Goal: Answer question/provide support: Share knowledge or assist other users

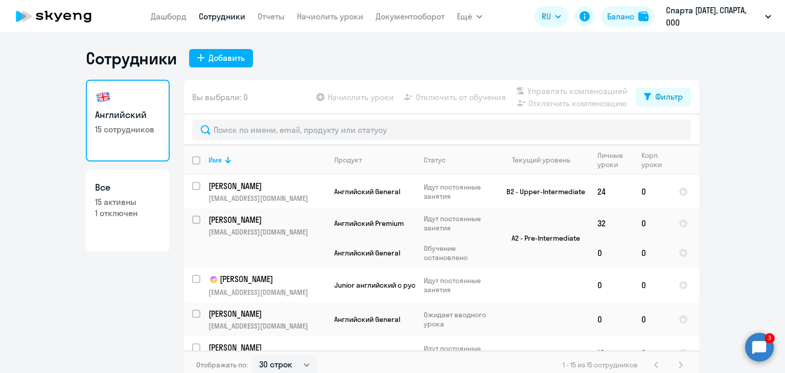
select select "30"
click at [237, 60] on div "Добавить" at bounding box center [226, 58] width 36 height 12
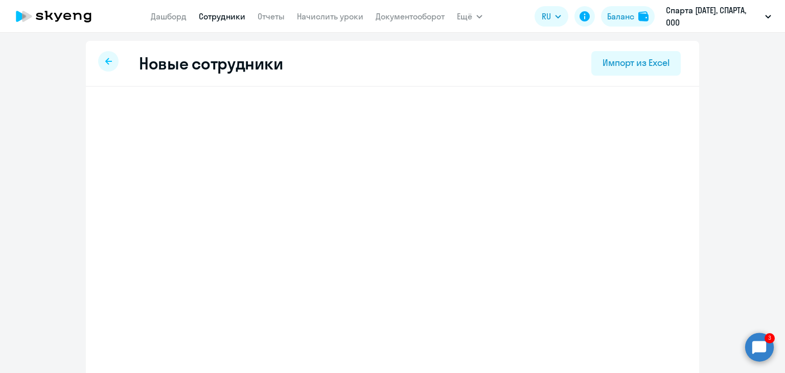
select select "english_adult_not_native_speaker"
select select "3"
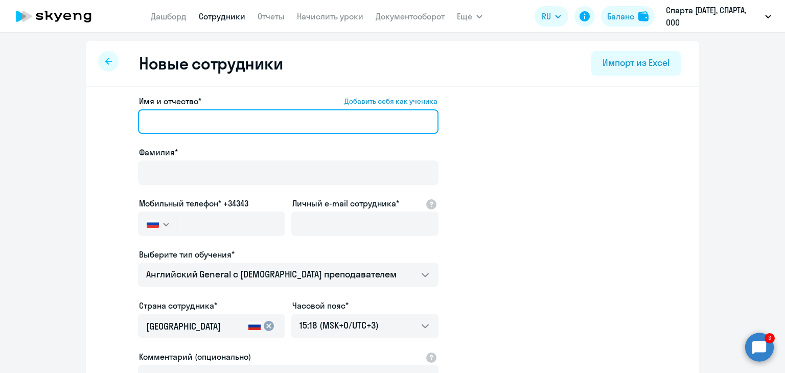
click at [215, 121] on input "Имя и отчество* Добавить себя как ученика" at bounding box center [288, 121] width 300 height 25
paste input "[PERSON_NAME]"
drag, startPoint x: 197, startPoint y: 121, endPoint x: 112, endPoint y: 125, distance: 84.9
click at [112, 125] on app-new-student-form "Имя и отчество* Добавить себя как ученика [PERSON_NAME]* Мобильный телефон* +34…" at bounding box center [392, 277] width 580 height 364
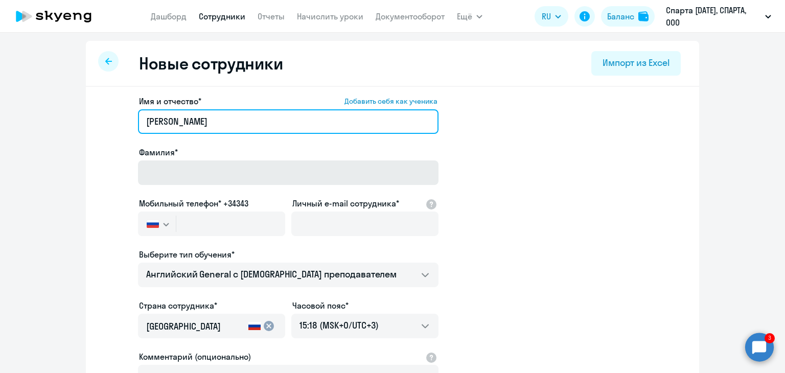
type input "[PERSON_NAME]"
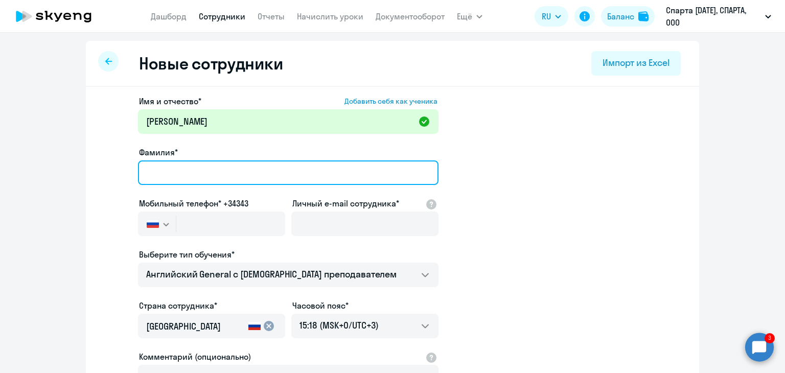
click at [155, 173] on input "Фамилия*" at bounding box center [288, 172] width 300 height 25
paste input "[PERSON_NAME]"
type input "[PERSON_NAME]"
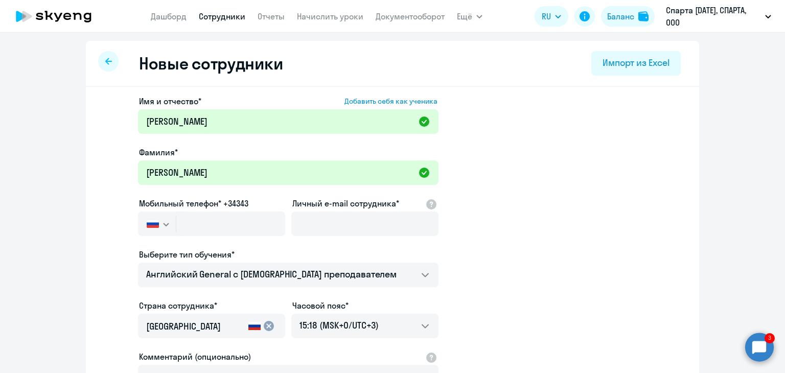
click at [108, 229] on app-new-student-form "Имя и отчество* Добавить себя как ученика [PERSON_NAME]* [PERSON_NAME] Мобильны…" at bounding box center [392, 277] width 580 height 364
click at [189, 225] on input "text" at bounding box center [230, 224] width 109 height 25
paste input "[PHONE_NUMBER]"
type input "[PHONE_NUMBER]"
click at [282, 245] on div "Имя и отчество* Добавить себя как ученика [PERSON_NAME]* [PERSON_NAME] Мобильны…" at bounding box center [288, 277] width 300 height 364
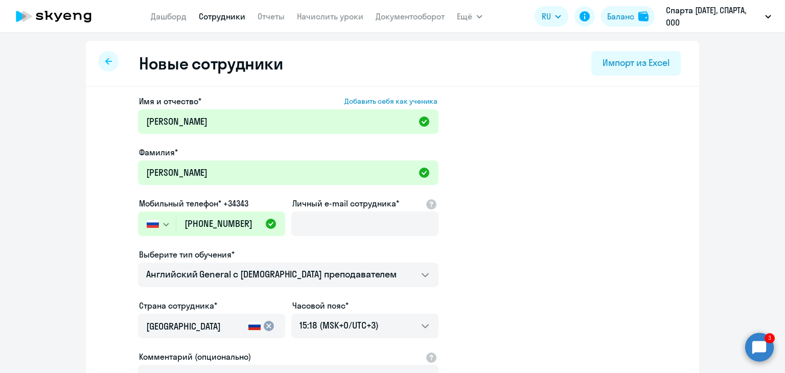
click at [102, 252] on app-new-student-form "Имя и отчество* Добавить себя как ученика [PERSON_NAME]* [PERSON_NAME] Мобильны…" at bounding box center [392, 277] width 580 height 364
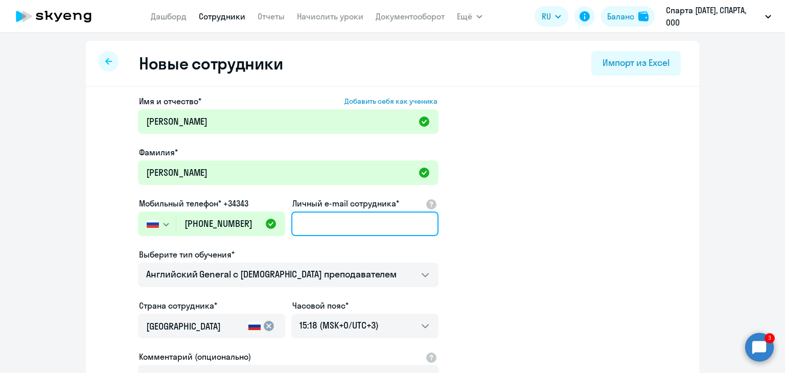
click at [311, 225] on input "Личный e-mail сотрудника*" at bounding box center [364, 224] width 147 height 25
paste input "e.pridantseva@"
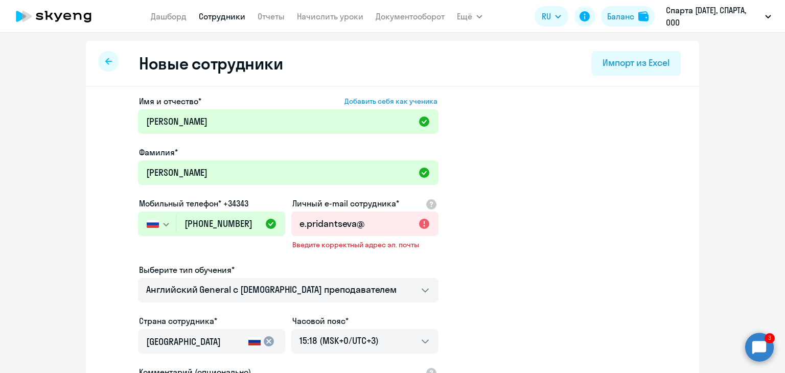
click at [660, 192] on app-new-student-form "Имя и отчество* Добавить себя как ученика [PERSON_NAME]* [PERSON_NAME] Мобильны…" at bounding box center [392, 285] width 580 height 380
click at [365, 223] on input "e.pridantseva@" at bounding box center [364, 224] width 147 height 25
paste input "[DOMAIN_NAME]"
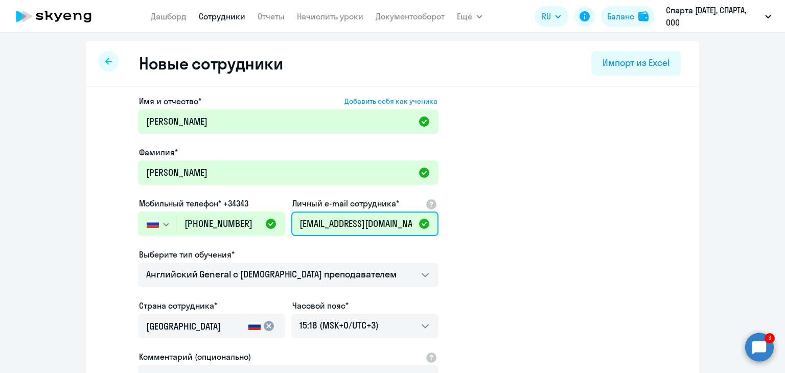
scroll to position [0, 8]
type input "[EMAIL_ADDRESS][DOMAIN_NAME]"
click at [452, 254] on app-new-student-form "Имя и отчество* Добавить себя как ученика [PERSON_NAME]* [PERSON_NAME] Мобильны…" at bounding box center [392, 277] width 580 height 364
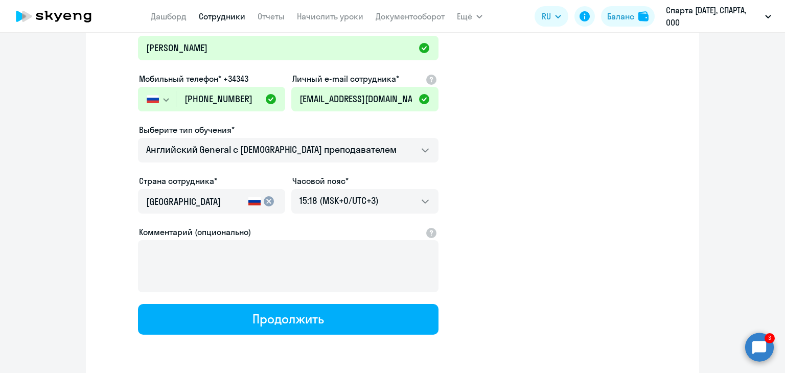
scroll to position [141, 0]
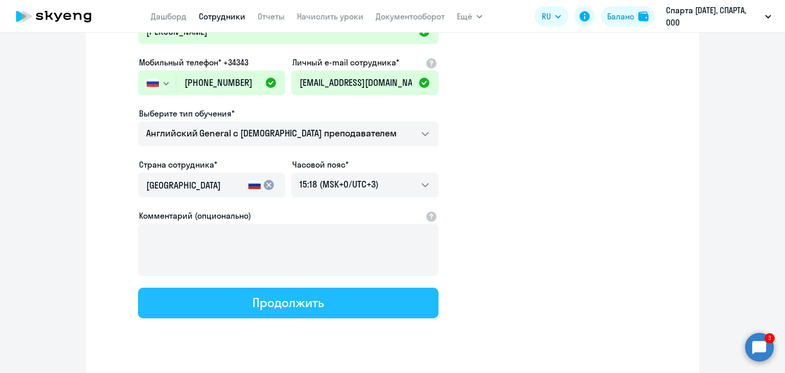
click at [355, 297] on button "Продолжить" at bounding box center [288, 303] width 300 height 31
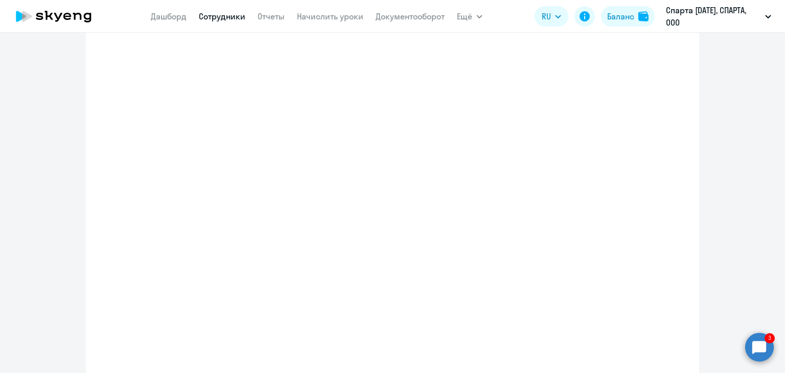
select select "english_adult_not_native_speaker"
select select "3"
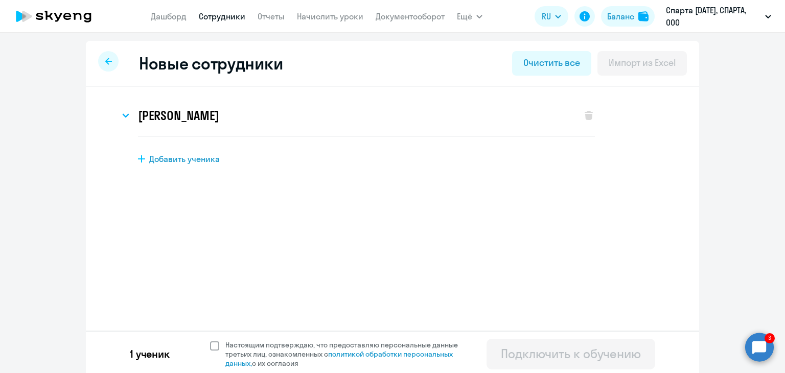
click at [210, 347] on span at bounding box center [214, 345] width 9 height 9
click at [209, 340] on input "Настоящим подтверждаю, что предоставляю персональные данные третьих лиц, ознако…" at bounding box center [209, 340] width 1 height 1
checkbox input "true"
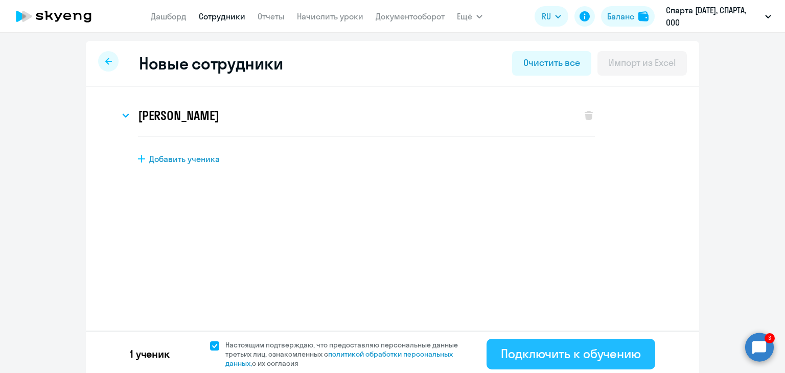
click at [511, 354] on div "Подключить к обучению" at bounding box center [571, 353] width 140 height 16
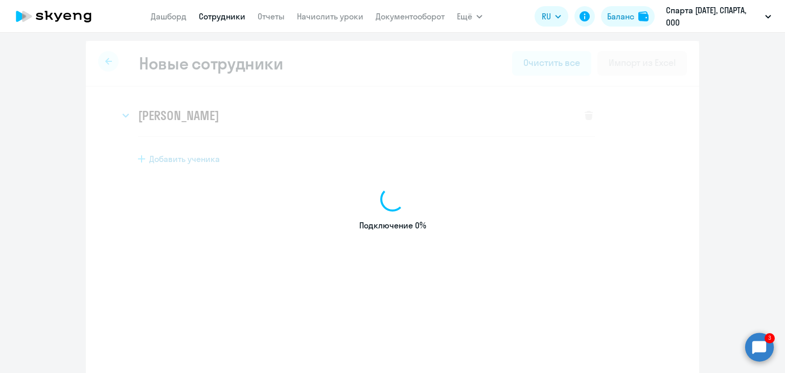
select select "english_adult_not_native_speaker"
select select "3"
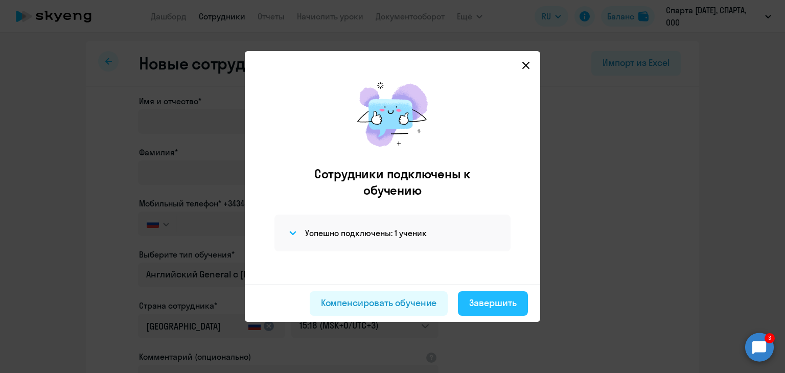
click at [494, 297] on div "Завершить" at bounding box center [493, 302] width 48 height 13
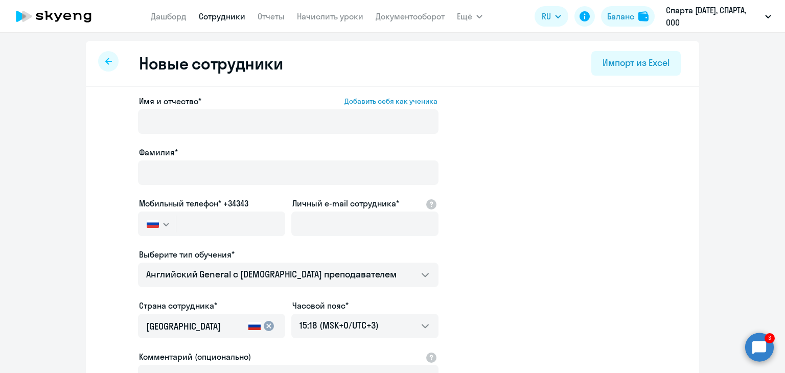
click at [105, 58] on icon at bounding box center [108, 61] width 7 height 7
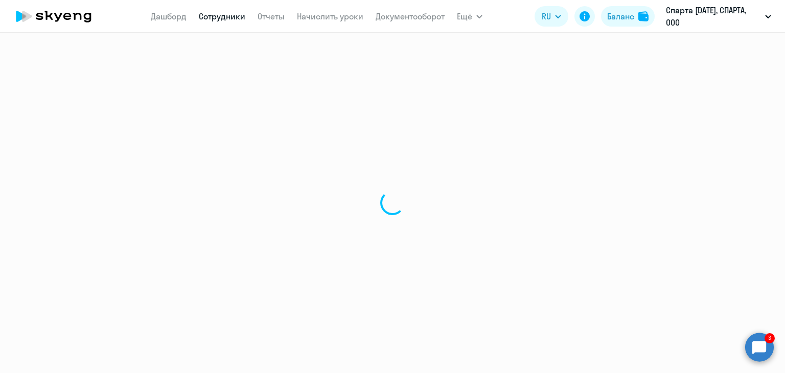
select select "30"
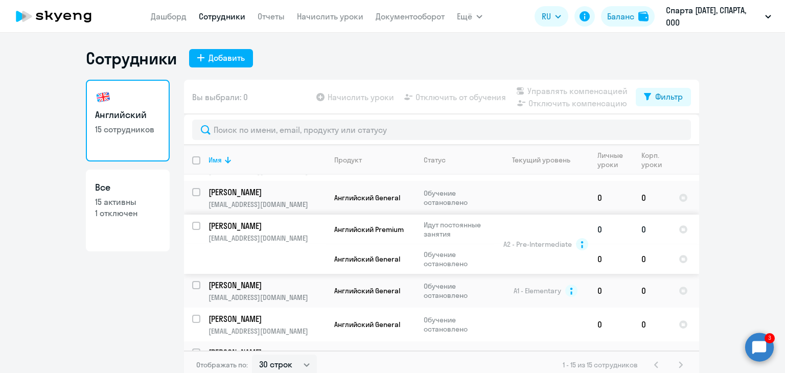
scroll to position [241, 0]
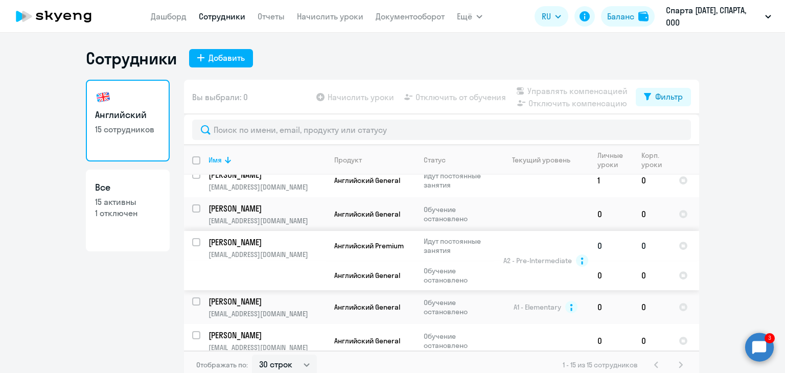
click at [272, 248] on p "[PERSON_NAME]" at bounding box center [265, 242] width 115 height 11
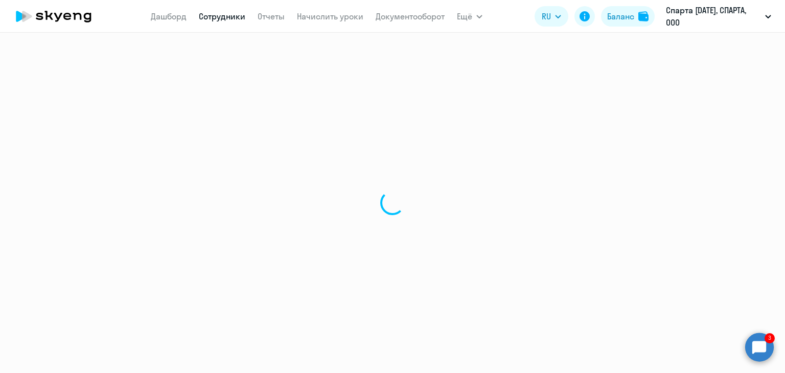
select select "english"
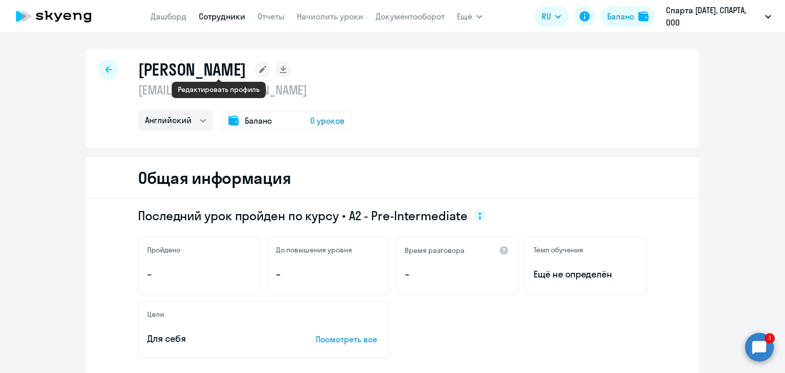
click at [254, 72] on rect at bounding box center [262, 69] width 16 height 16
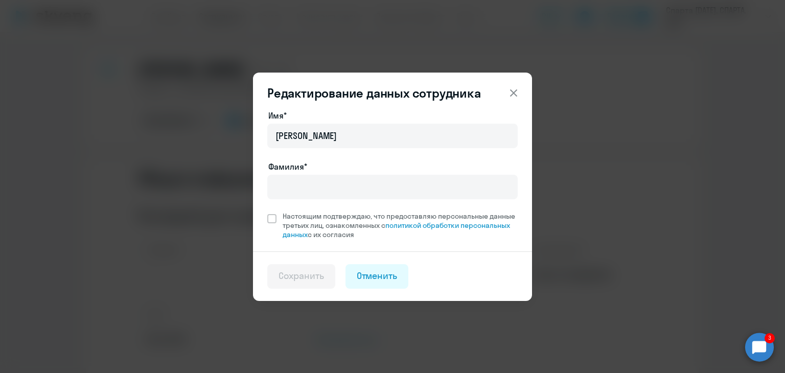
click at [513, 95] on icon at bounding box center [513, 93] width 12 height 12
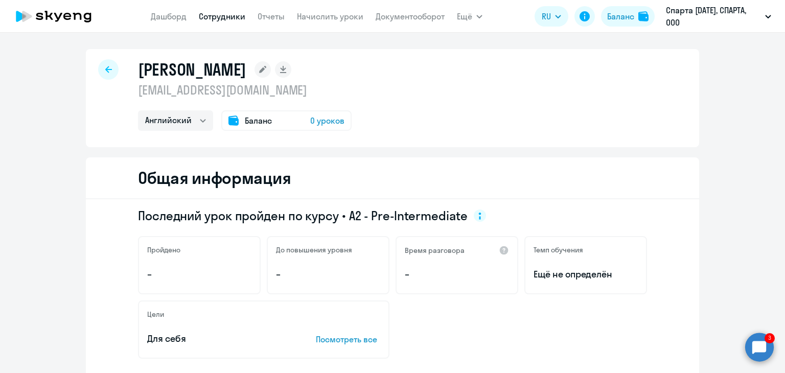
click at [98, 71] on div at bounding box center [108, 69] width 20 height 20
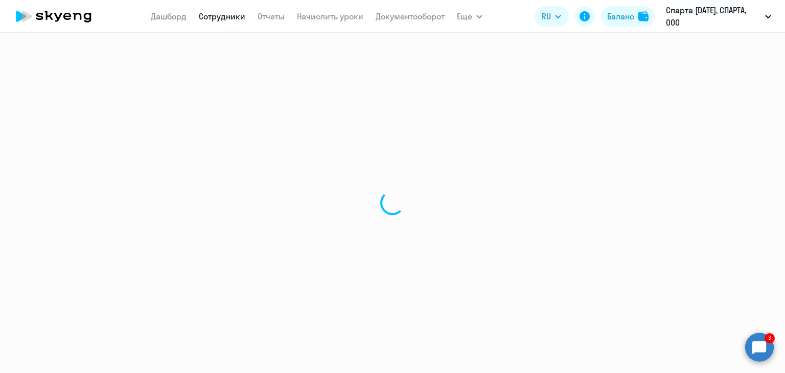
select select "30"
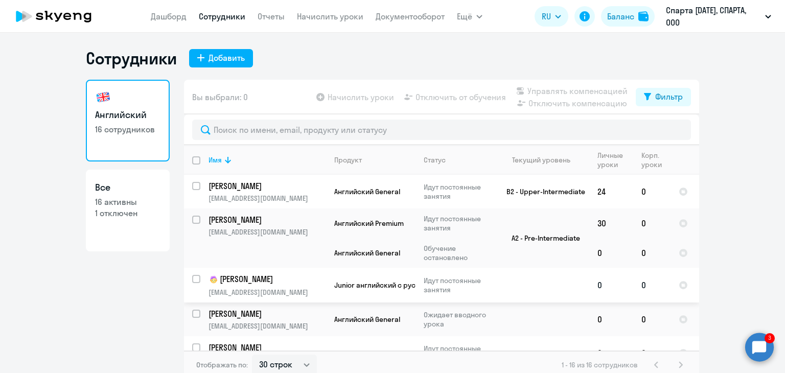
click at [299, 285] on p "[PERSON_NAME]" at bounding box center [265, 279] width 115 height 12
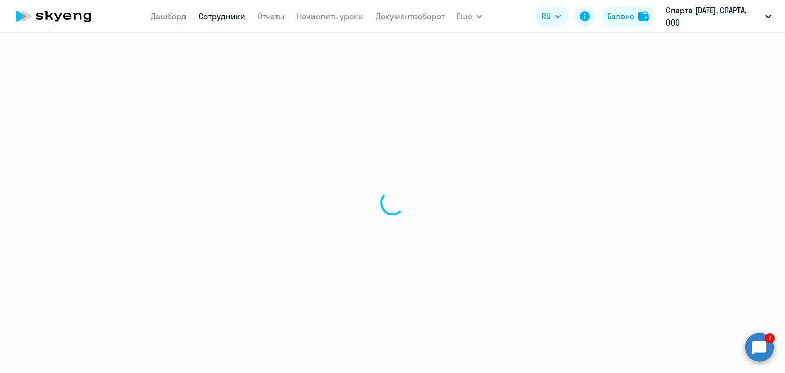
select select "english"
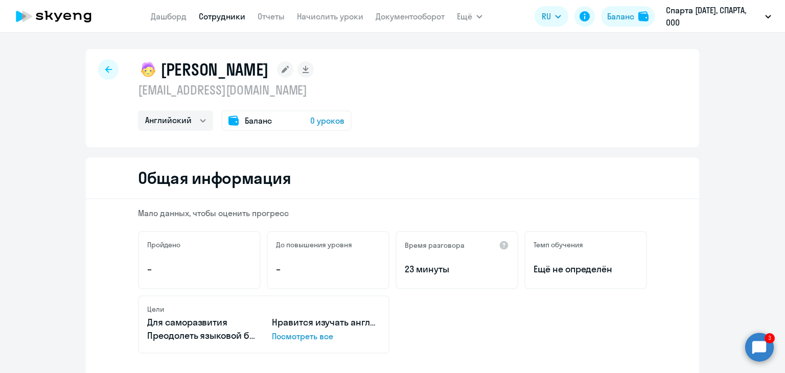
click at [99, 67] on div at bounding box center [108, 69] width 20 height 20
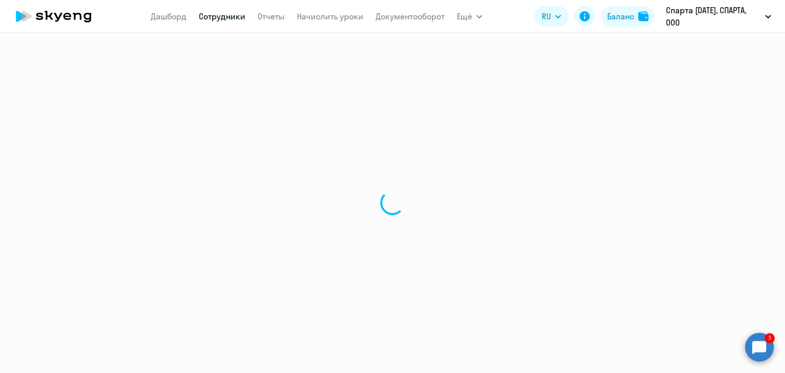
select select "30"
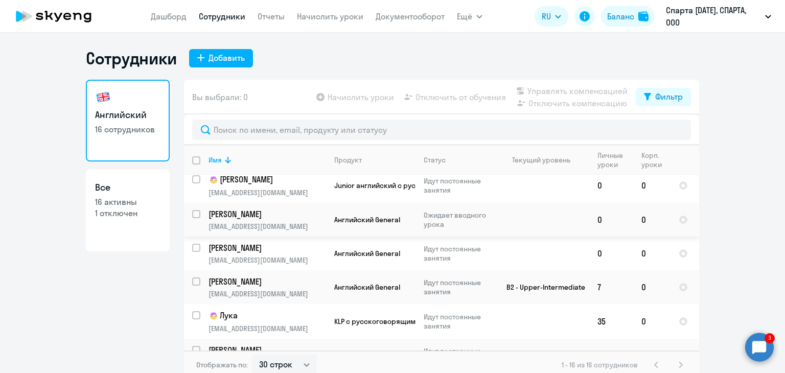
scroll to position [100, 0]
click at [280, 253] on p "[PERSON_NAME]" at bounding box center [265, 247] width 115 height 11
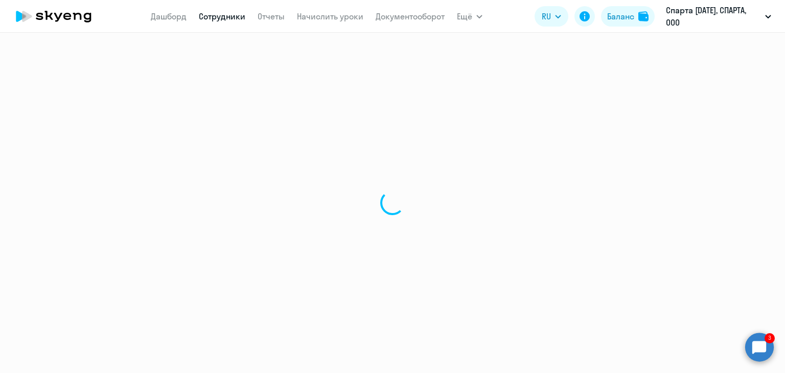
select select "english"
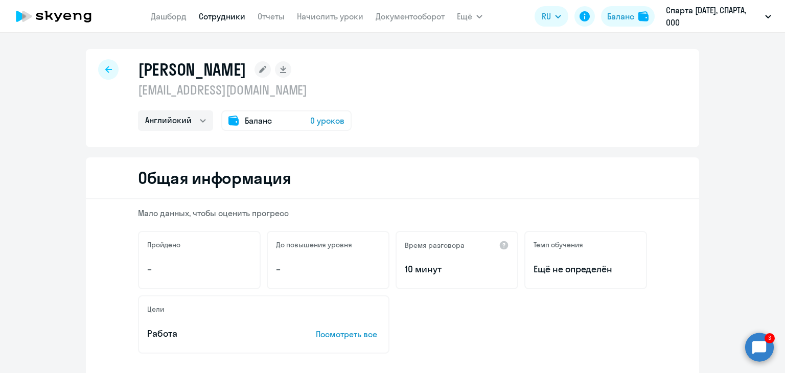
click at [111, 75] on div at bounding box center [108, 69] width 20 height 20
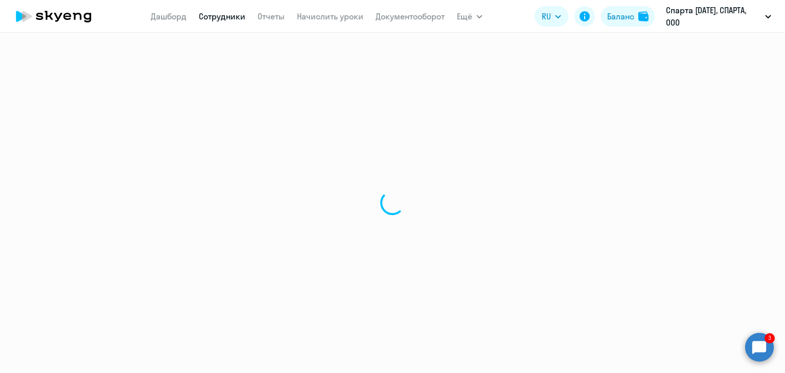
select select "30"
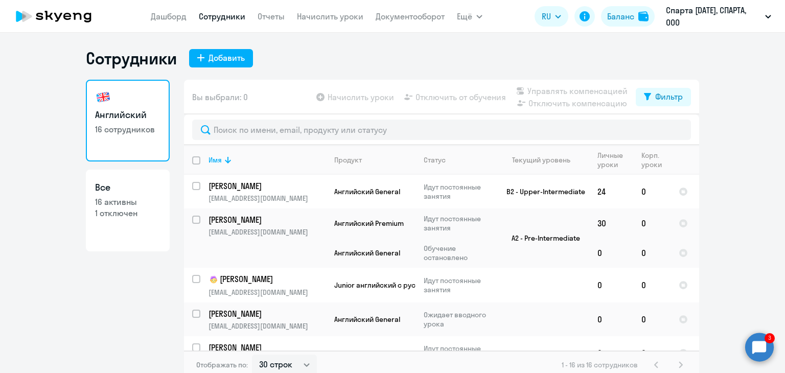
click at [759, 352] on circle at bounding box center [759, 347] width 29 height 29
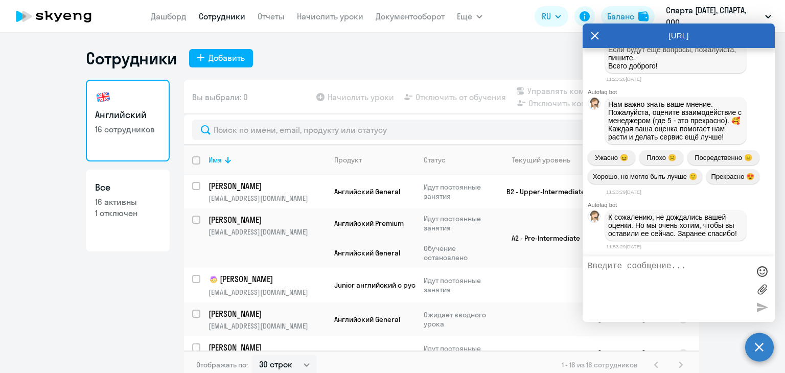
scroll to position [4379, 0]
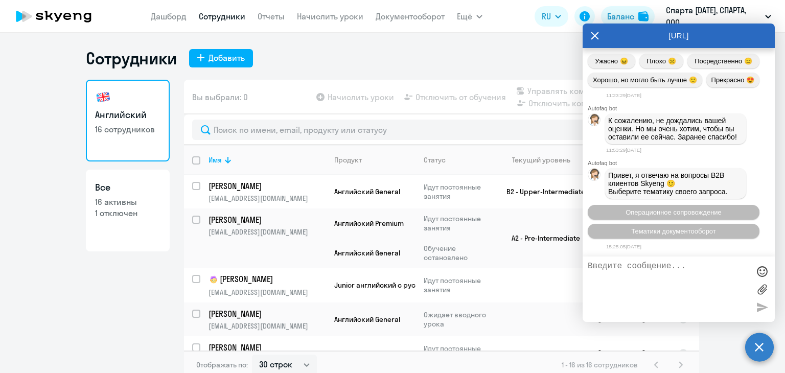
click at [681, 256] on div at bounding box center [678, 288] width 192 height 65
click at [682, 264] on textarea at bounding box center [668, 289] width 161 height 55
type textarea "Х"
click at [618, 268] on textarea "Здравструйте, хотела уточнить з" at bounding box center [668, 289] width 161 height 55
click at [0, 0] on lt-span "Здравст в [GEOGRAPHIC_DATA]" at bounding box center [0, 0] width 0 height 0
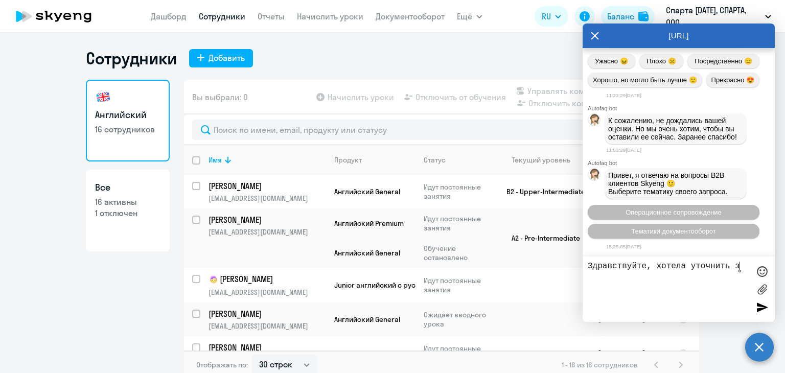
click at [742, 266] on textarea "Здравствуйте, хотела уточнить з" at bounding box center [668, 289] width 161 height 55
type textarea "Здравствуйте, хотела уточнить за цены по контракту"
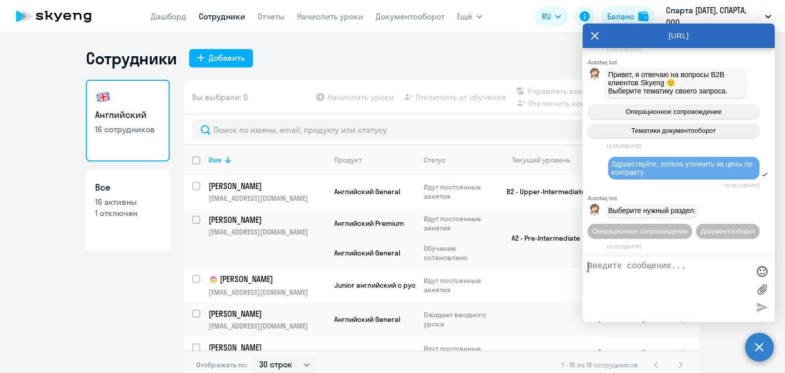
scroll to position [4500, 0]
click at [688, 227] on span "Операционное сопровождение" at bounding box center [640, 231] width 96 height 8
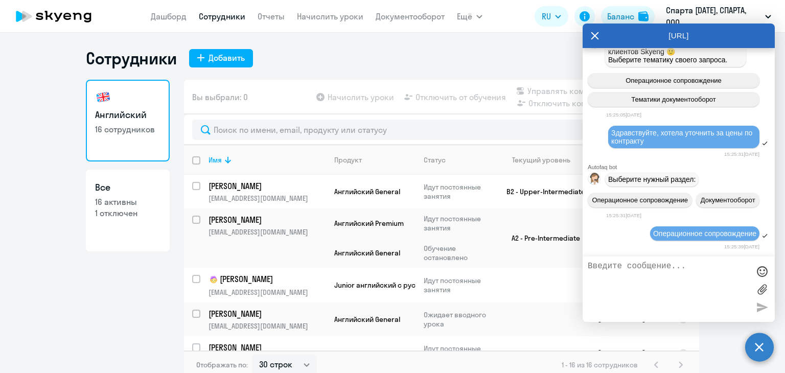
scroll to position [4594, 0]
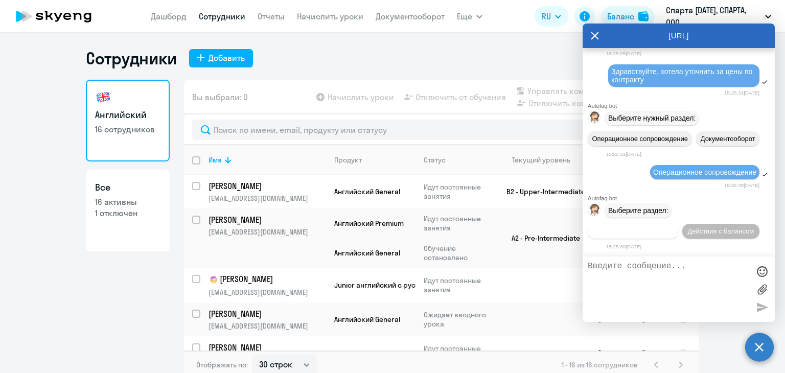
click at [655, 227] on span "Действия по сотрудникам" at bounding box center [632, 231] width 79 height 8
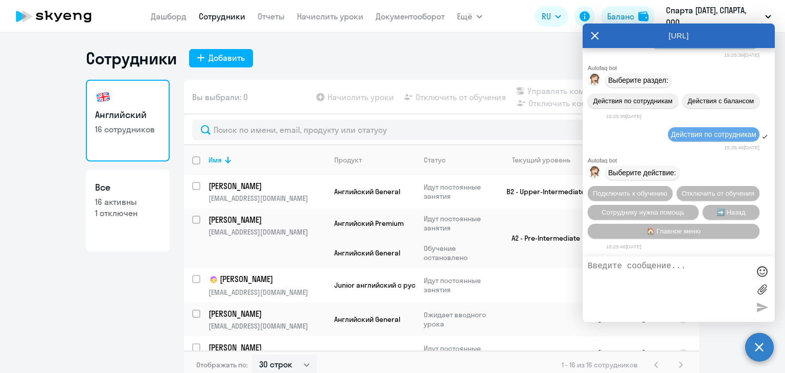
scroll to position [4746, 0]
click at [687, 209] on button "Сотруднику нужна помощь" at bounding box center [643, 212] width 111 height 15
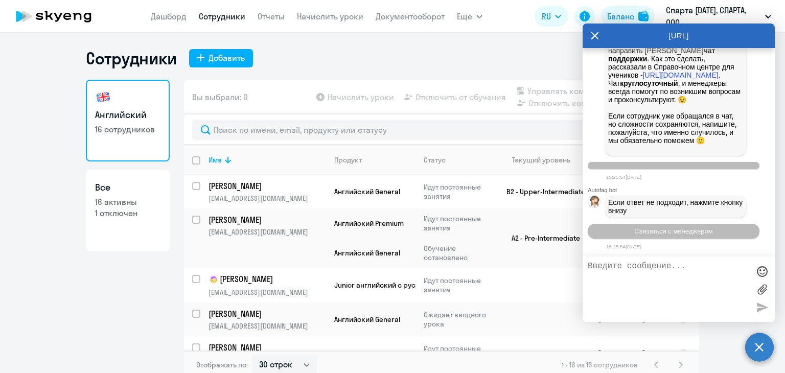
scroll to position [5112, 0]
click at [660, 280] on textarea at bounding box center [668, 289] width 161 height 55
click at [686, 235] on button "Связаться с менеджером" at bounding box center [674, 231] width 172 height 15
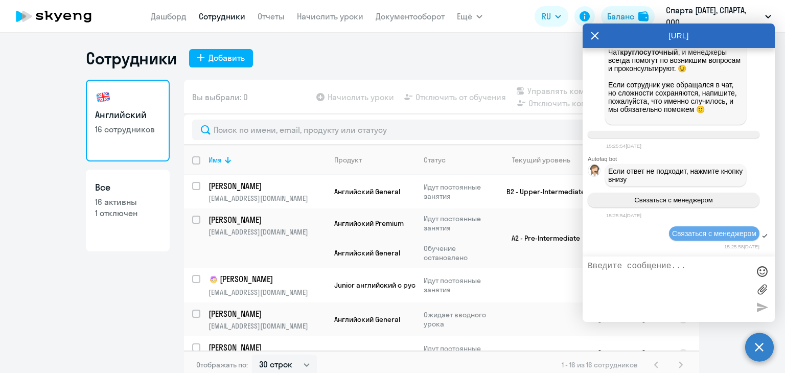
click at [681, 279] on textarea at bounding box center [668, 289] width 161 height 55
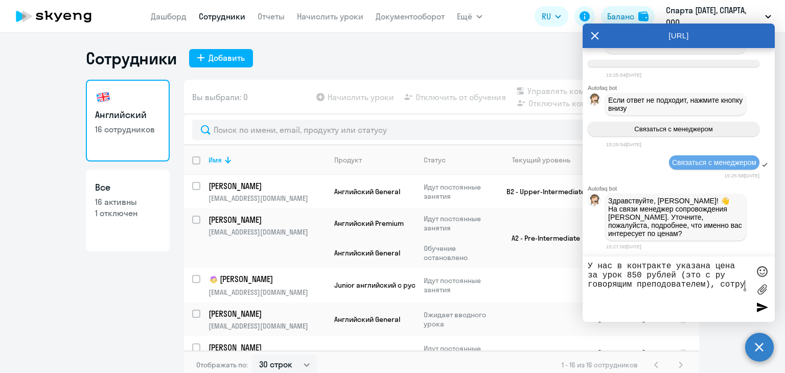
scroll to position [5218, 0]
drag, startPoint x: 706, startPoint y: 295, endPoint x: 641, endPoint y: 306, distance: 65.3
click at [706, 295] on textarea "У нас в контракте указана цена за урок 850 рублей (это с ру говорящим преподова…" at bounding box center [668, 289] width 161 height 55
click at [625, 306] on textarea "У нас в контракте указана цена за урок 850 рублей (это с ру говорящим преподова…" at bounding box center [668, 289] width 161 height 55
type textarea "У нас в контракте указана цена за урок 850 рублей (это с ру говорящим преподова…"
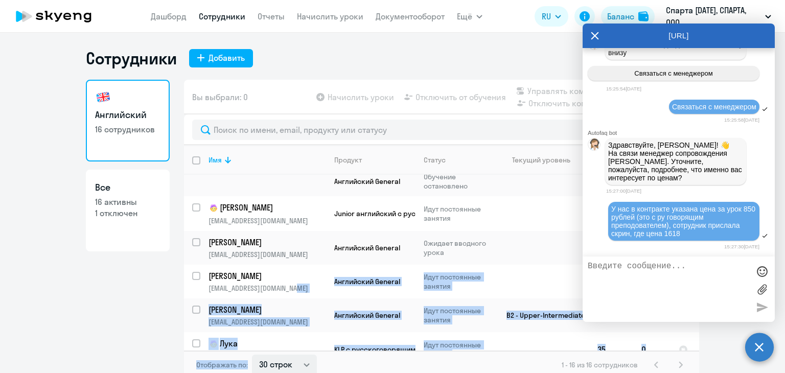
scroll to position [6, 0]
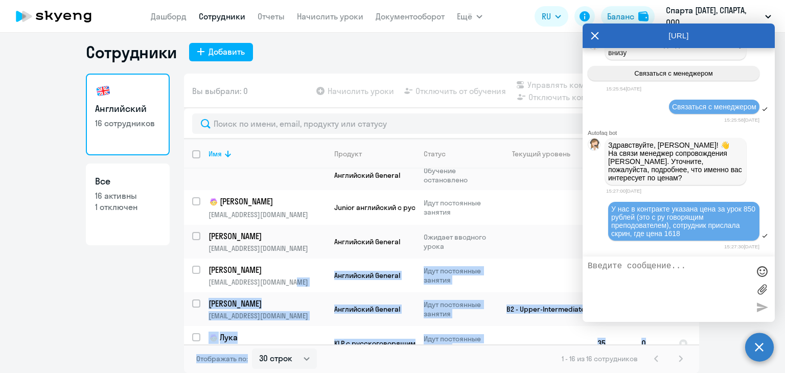
drag, startPoint x: 316, startPoint y: 293, endPoint x: 268, endPoint y: 383, distance: 101.9
click at [268, 372] on html "[PERSON_NAME] Отчеты Начислить уроки Документооборот Ещё Все продукты Дашборд С…" at bounding box center [392, 186] width 785 height 373
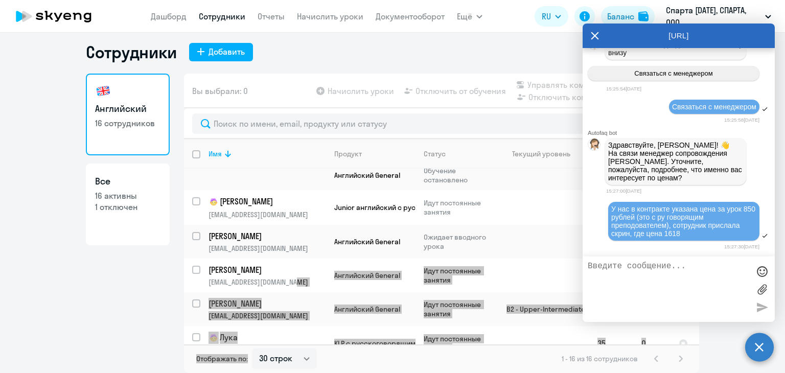
scroll to position [5349, 0]
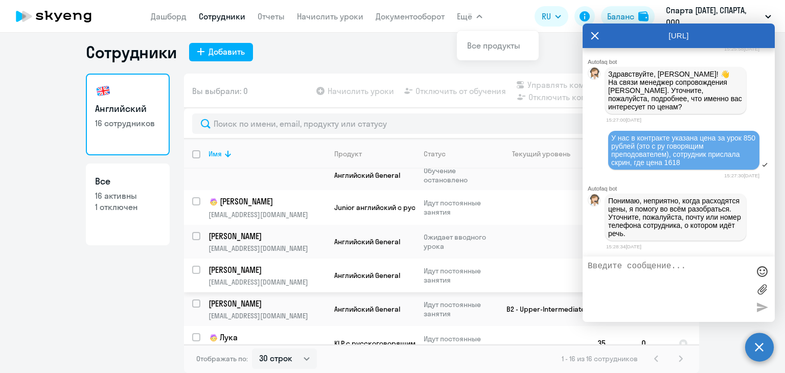
click at [281, 281] on p "[EMAIL_ADDRESS][DOMAIN_NAME]" at bounding box center [266, 281] width 117 height 9
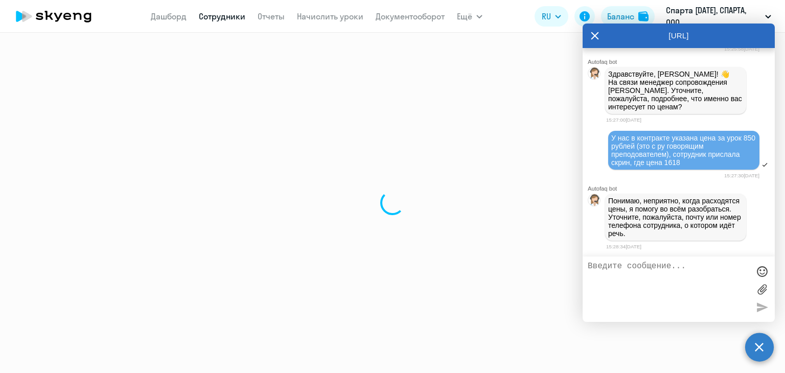
select select "english"
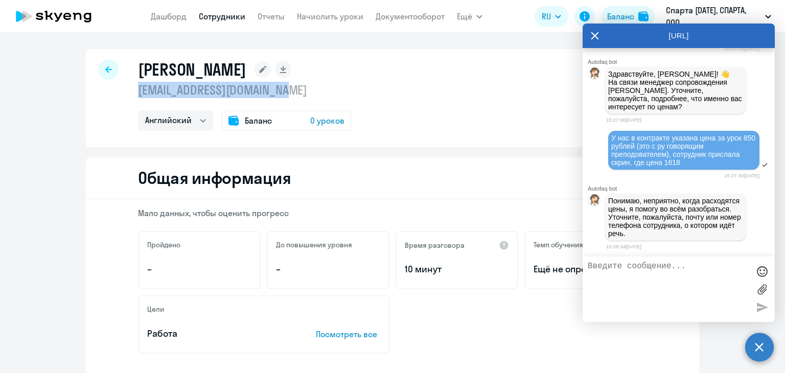
drag, startPoint x: 295, startPoint y: 94, endPoint x: 132, endPoint y: 92, distance: 163.0
click at [132, 92] on div "[PERSON_NAME] [EMAIL_ADDRESS][DOMAIN_NAME] Английский Баланс 0 уроков" at bounding box center [392, 98] width 613 height 98
copy p "[EMAIL_ADDRESS][DOMAIN_NAME]"
click at [613, 281] on textarea at bounding box center [668, 289] width 161 height 55
paste textarea "[EMAIL_ADDRESS][DOMAIN_NAME]"
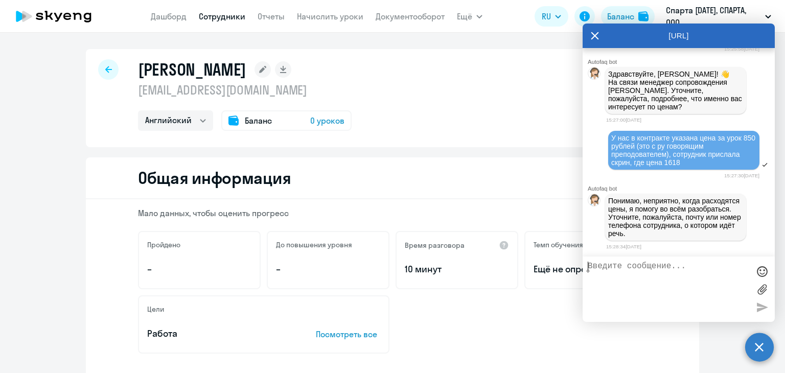
type textarea "[EMAIL_ADDRESS][DOMAIN_NAME]"
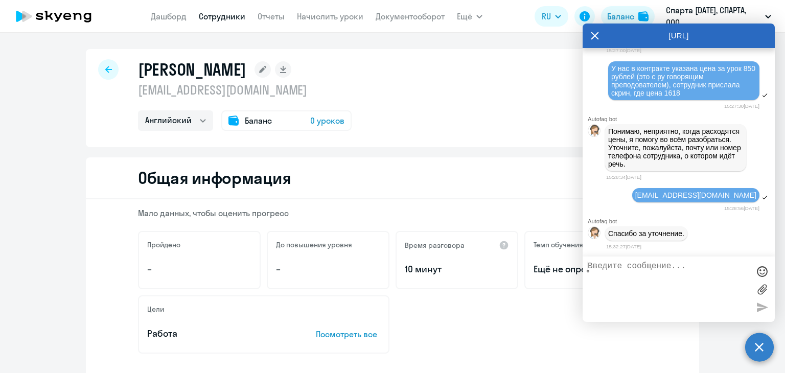
scroll to position [5588, 0]
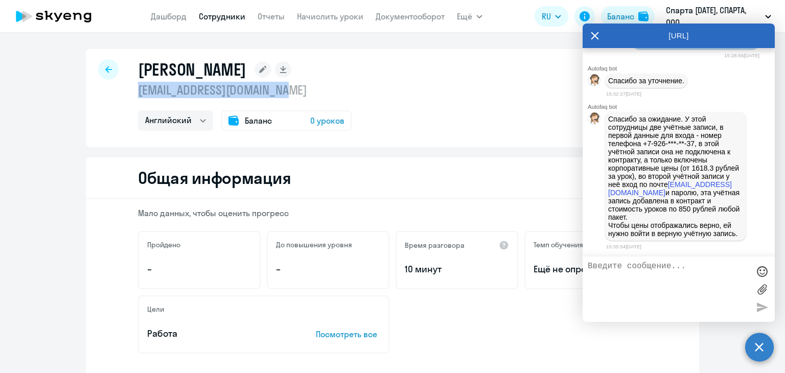
drag, startPoint x: 298, startPoint y: 92, endPoint x: 134, endPoint y: 91, distance: 164.5
click at [138, 91] on p "[EMAIL_ADDRESS][DOMAIN_NAME]" at bounding box center [245, 90] width 214 height 16
copy p "[EMAIL_ADDRESS][DOMAIN_NAME]"
click at [636, 283] on textarea at bounding box center [668, 289] width 161 height 55
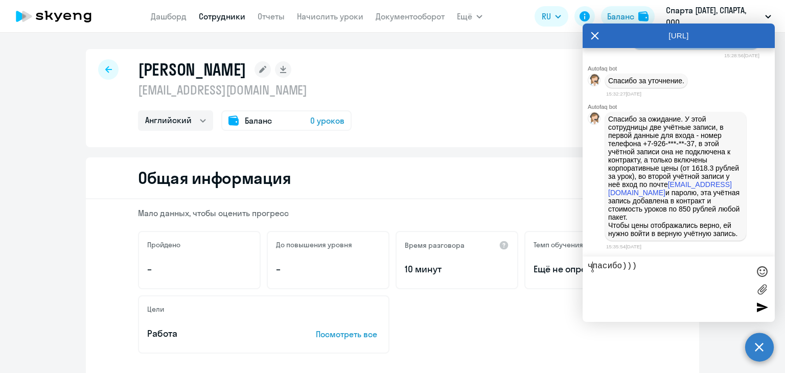
click at [593, 266] on textarea "чпасибо)))" at bounding box center [668, 289] width 161 height 55
type textarea "спасибо)))"
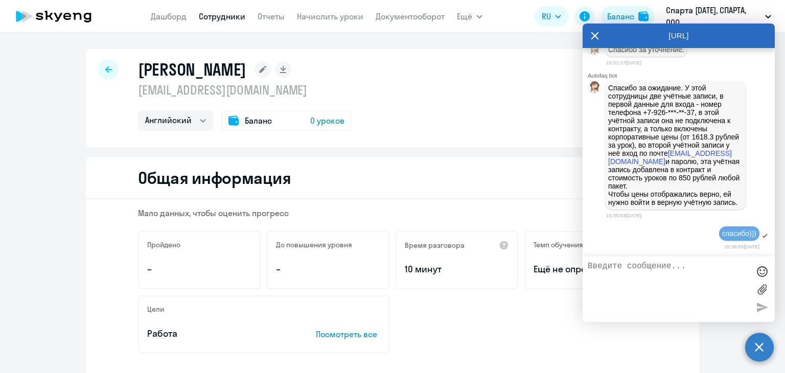
scroll to position [5667, 0]
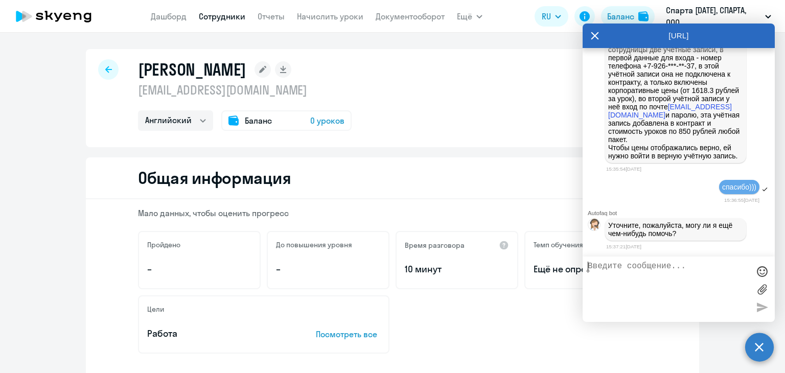
click at [677, 269] on textarea at bounding box center [668, 289] width 161 height 55
type textarea "нет, спасибо)"
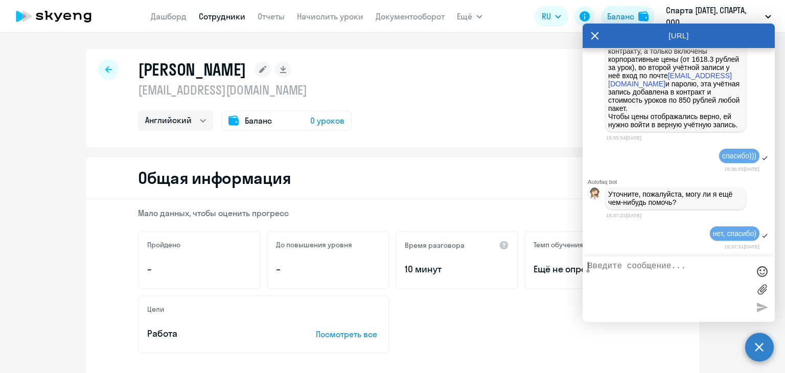
scroll to position [5618, 0]
drag, startPoint x: 685, startPoint y: 74, endPoint x: 681, endPoint y: 202, distance: 128.8
click at [681, 129] on p "Спасибо за ожидание. У этой сотрудницы две учётные записи, в первой данные для …" at bounding box center [675, 67] width 135 height 123
copy p "У этой сотрудницы две учётные записи, в первой данные для входа - номер телефон…"
